Goal: Find specific page/section: Find specific page/section

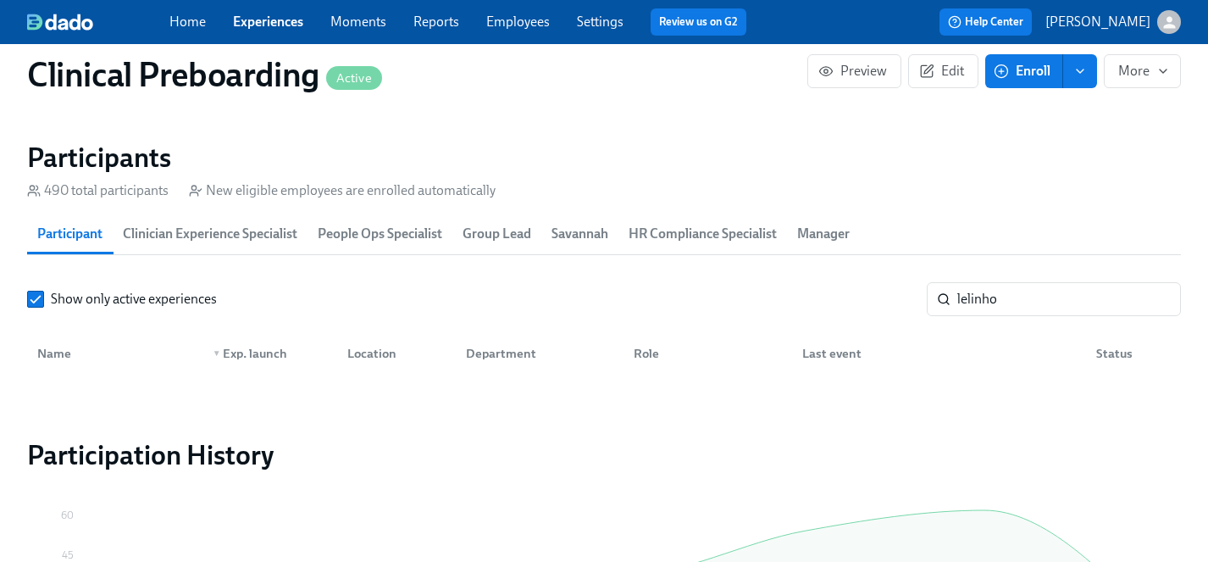
scroll to position [0, 22396]
click at [276, 18] on link "Experiences" at bounding box center [268, 22] width 70 height 16
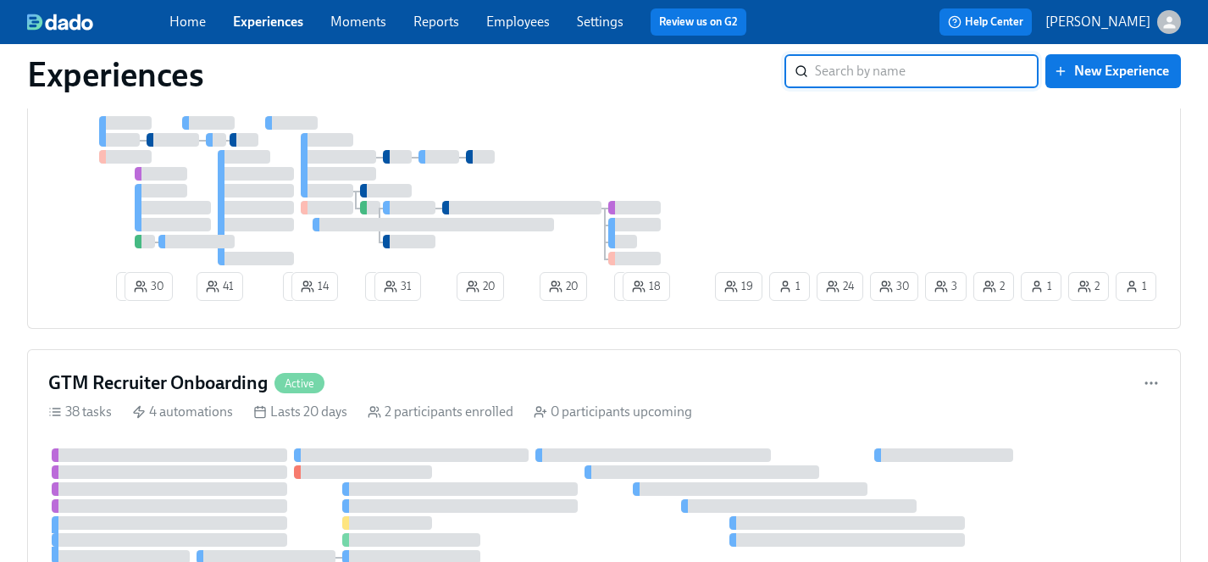
scroll to position [382, 0]
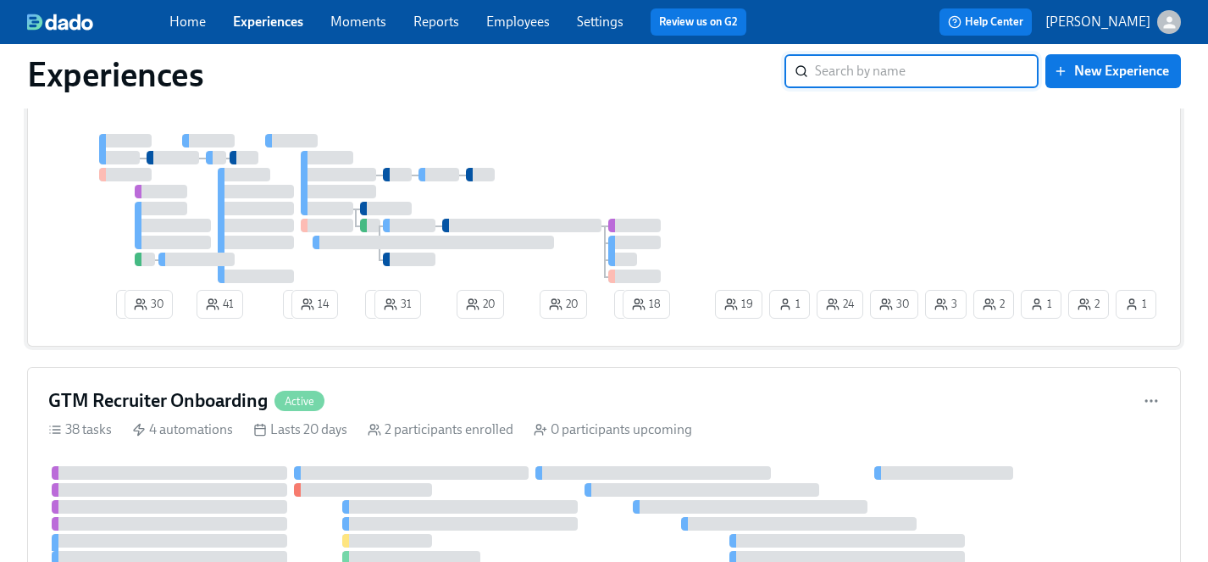
click at [707, 175] on div at bounding box center [379, 208] width 663 height 149
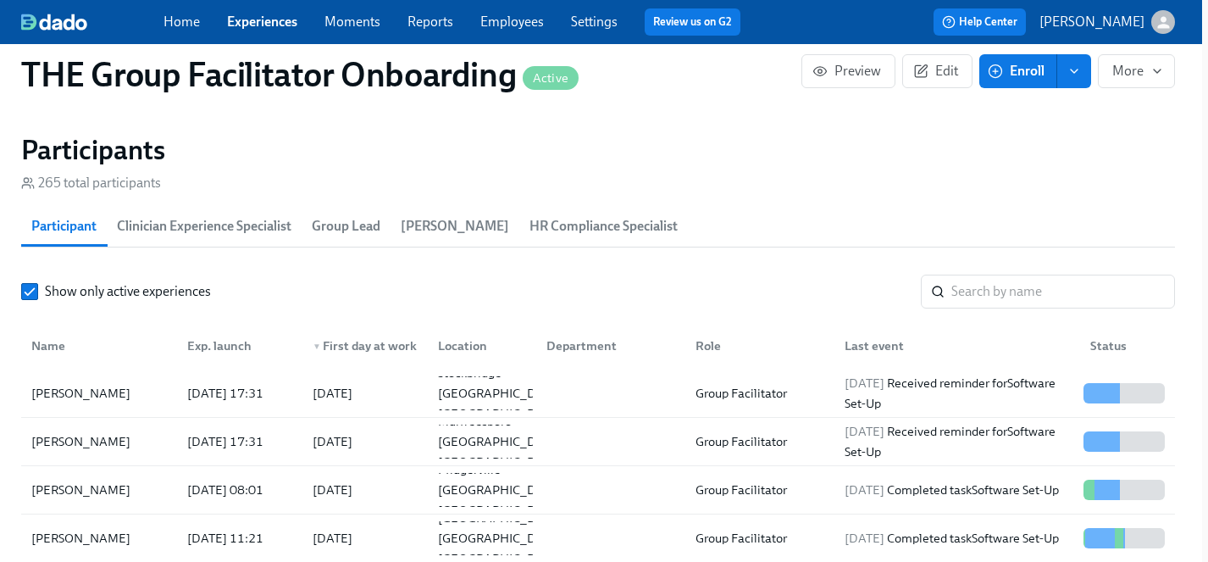
scroll to position [1462, 15]
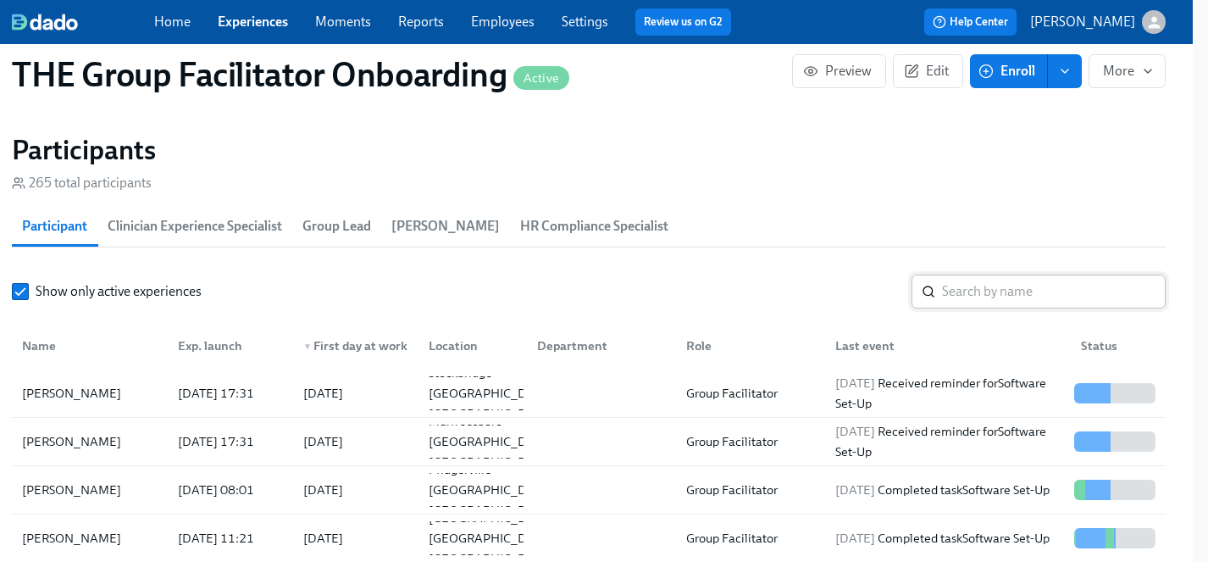
click at [991, 280] on input "search" at bounding box center [1054, 292] width 224 height 34
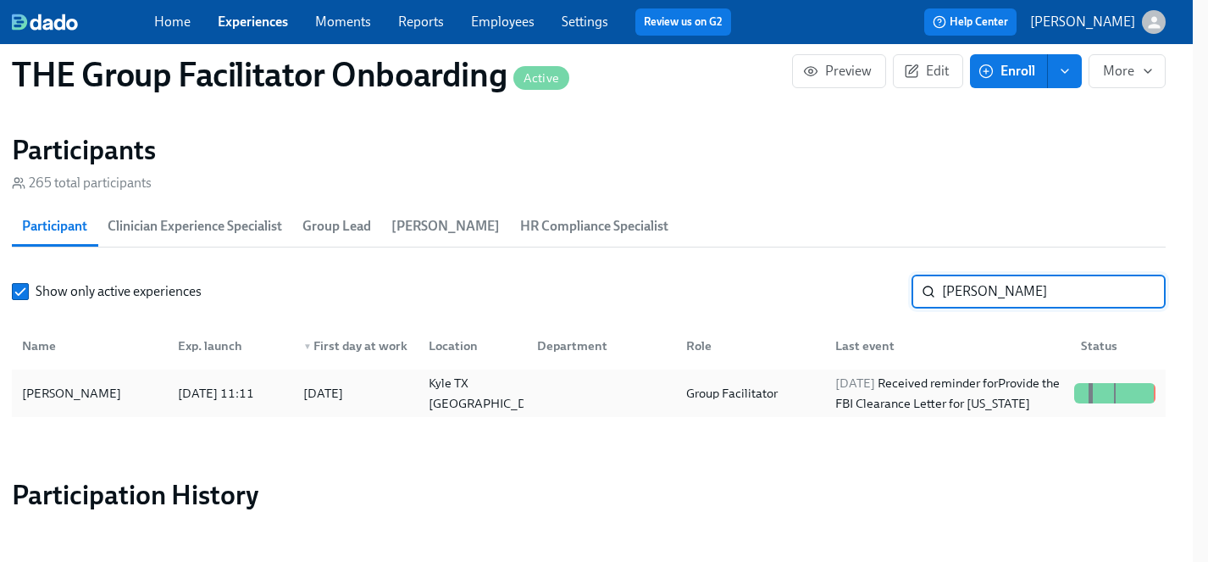
type input "[PERSON_NAME]"
click at [75, 391] on div "[PERSON_NAME]" at bounding box center [71, 393] width 113 height 20
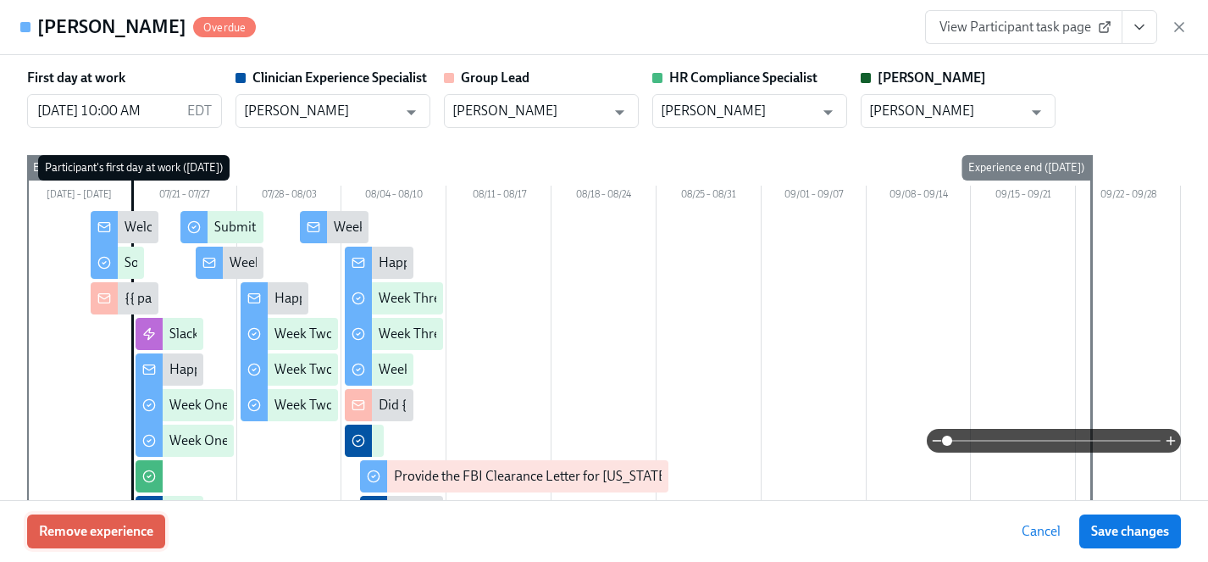
click at [136, 533] on span "Remove experience" at bounding box center [96, 531] width 114 height 17
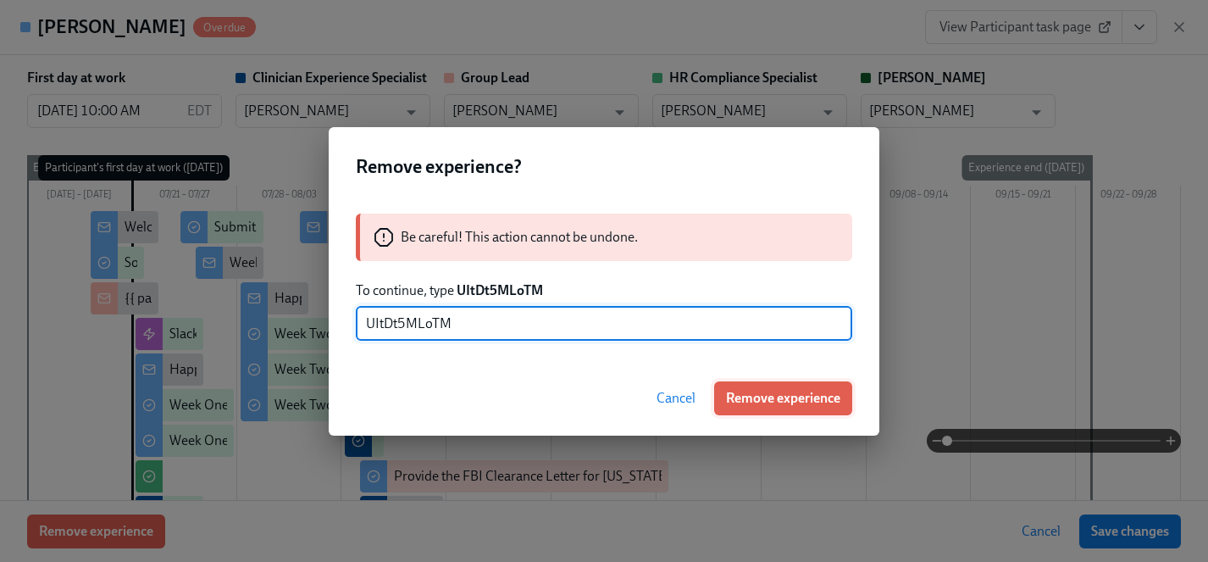
type input "UItDt5MLoTM"
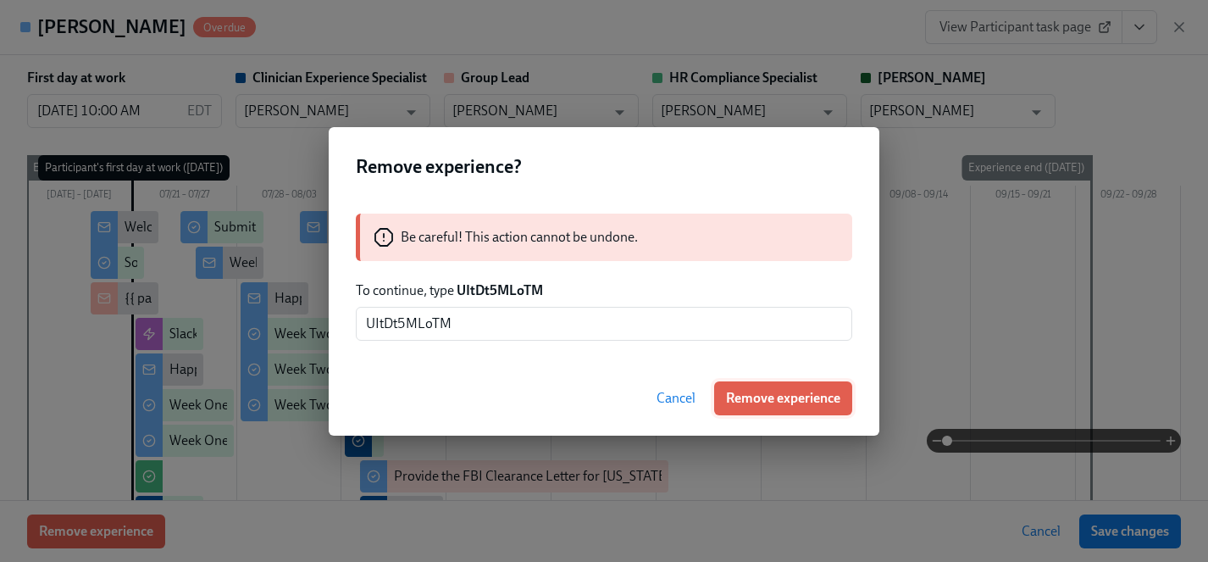
click at [764, 397] on span "Remove experience" at bounding box center [783, 398] width 114 height 17
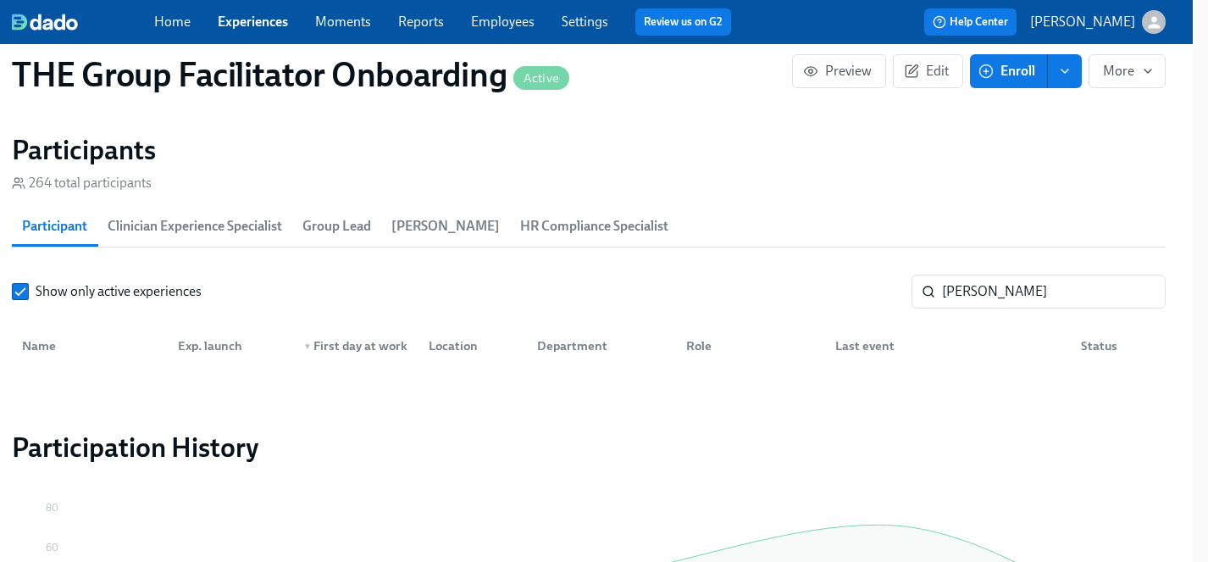
scroll to position [0, 26144]
click at [279, 17] on link "Experiences" at bounding box center [253, 22] width 70 height 16
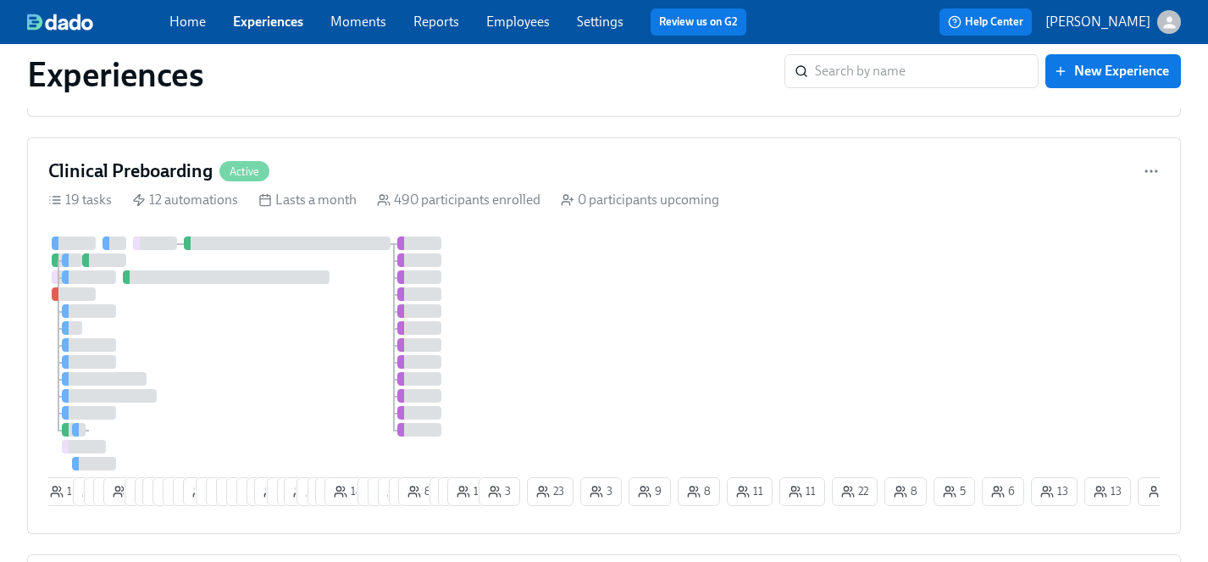
scroll to position [3572, 0]
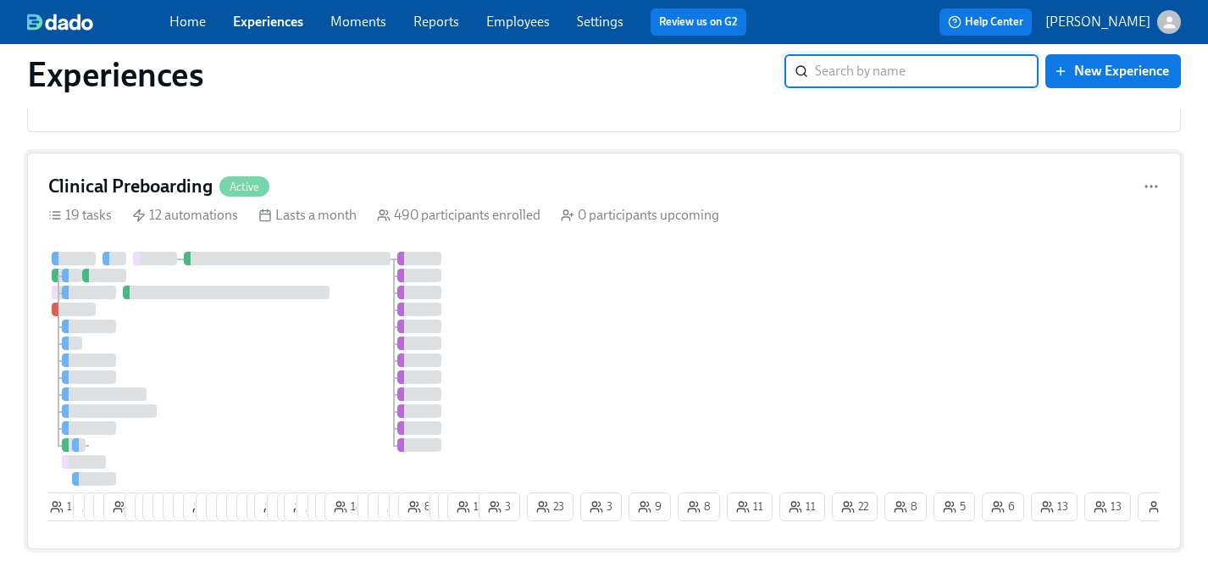
click at [319, 376] on div at bounding box center [261, 369] width 427 height 234
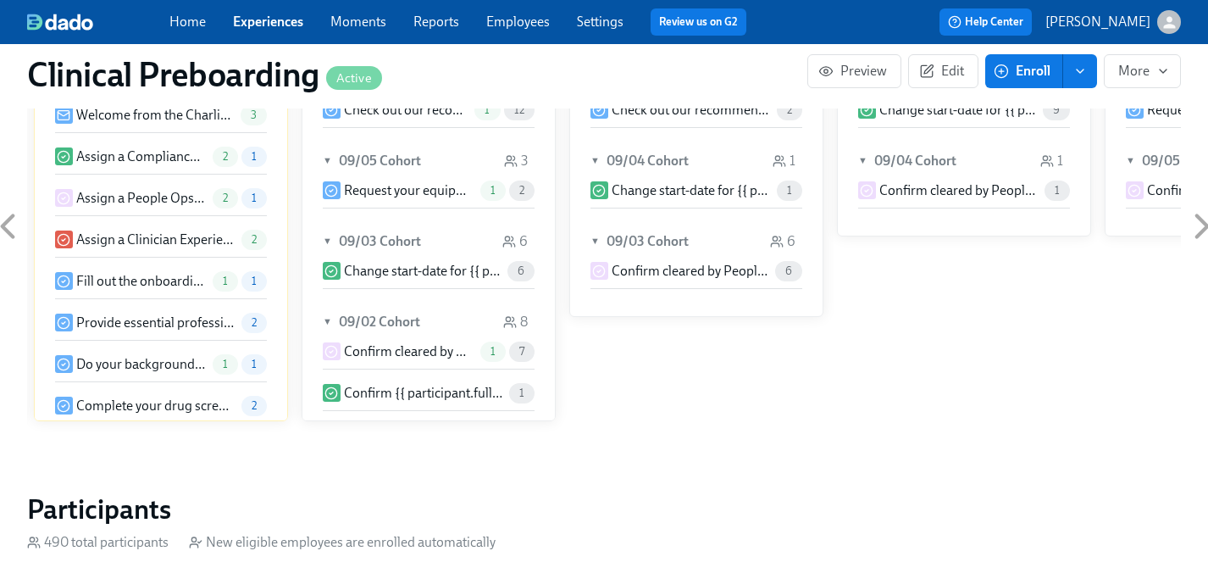
scroll to position [1846, 0]
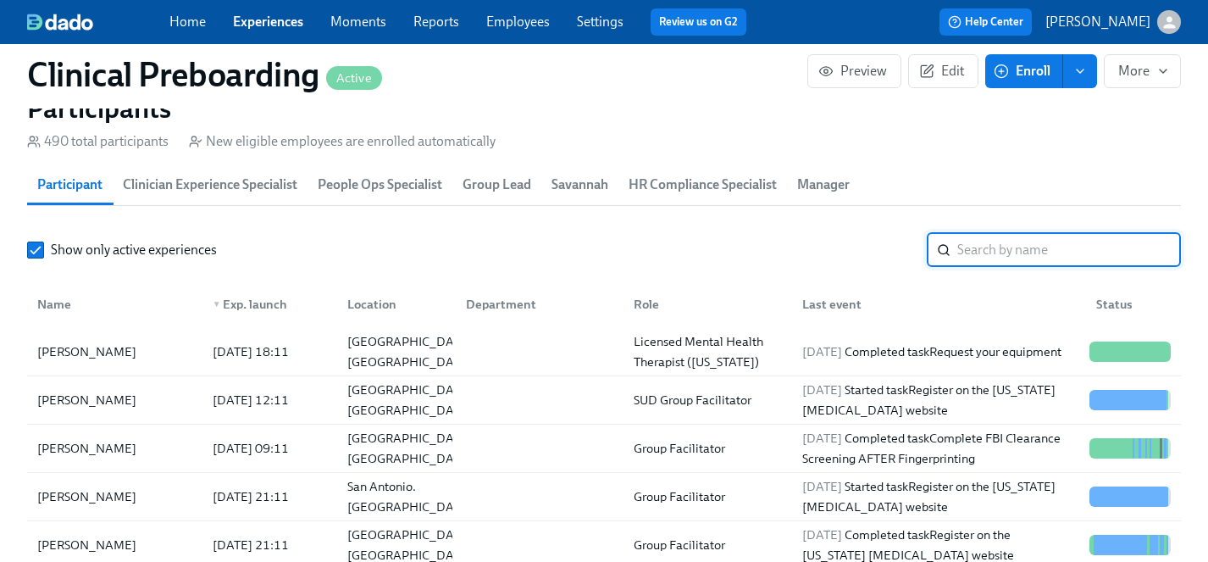
click at [995, 258] on input "search" at bounding box center [1070, 250] width 224 height 34
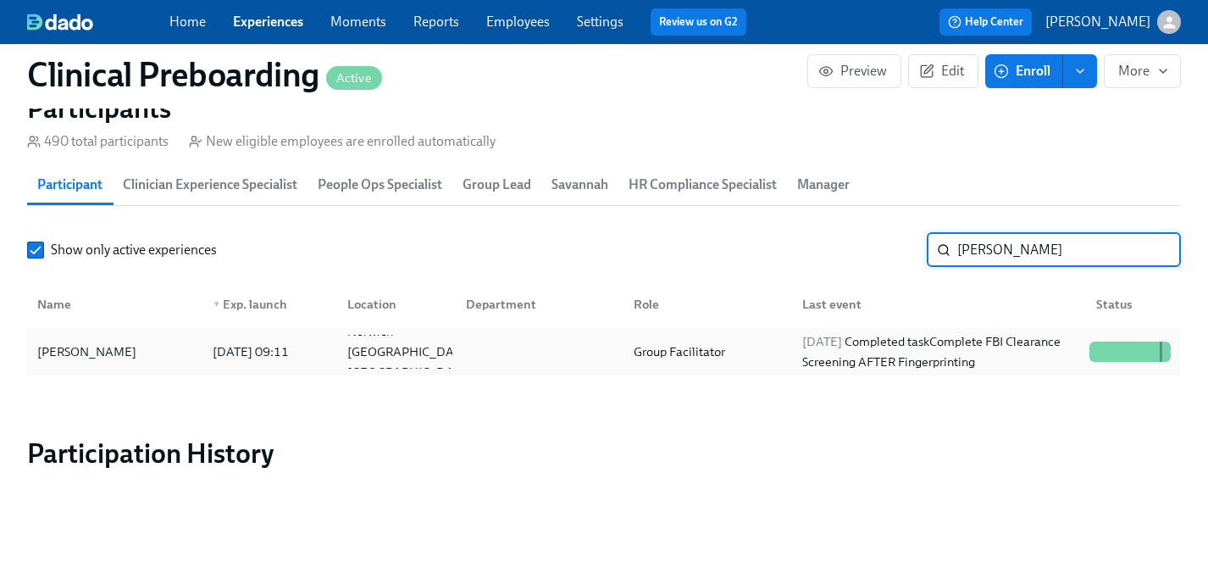
type input "[PERSON_NAME]"
click at [104, 348] on div "[PERSON_NAME]" at bounding box center [87, 351] width 113 height 20
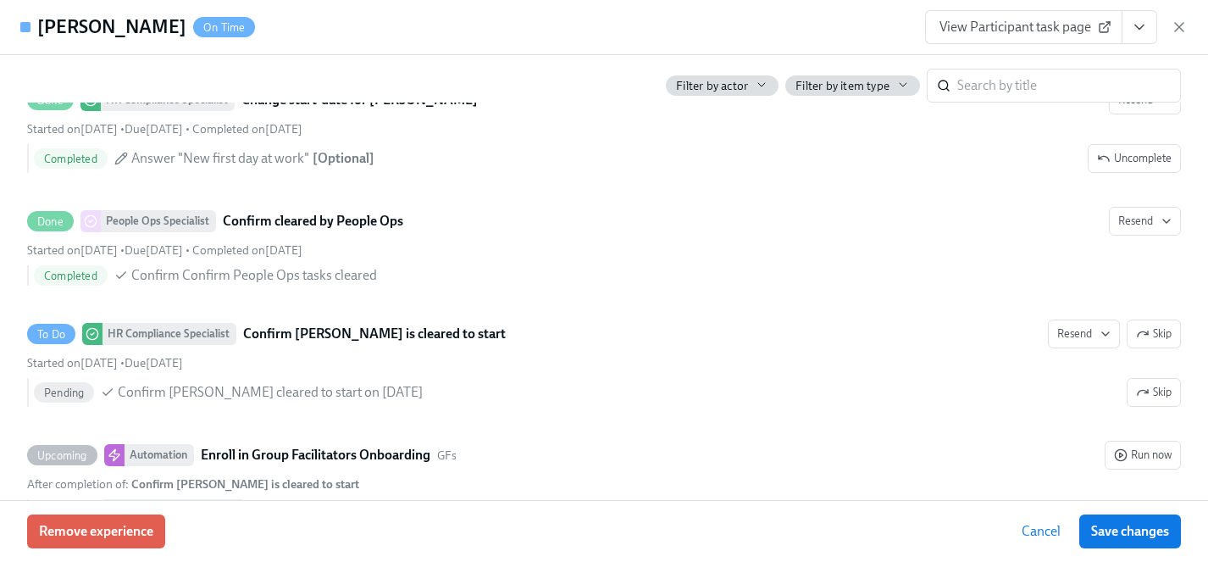
scroll to position [3580, 0]
